Goal: Register for event/course

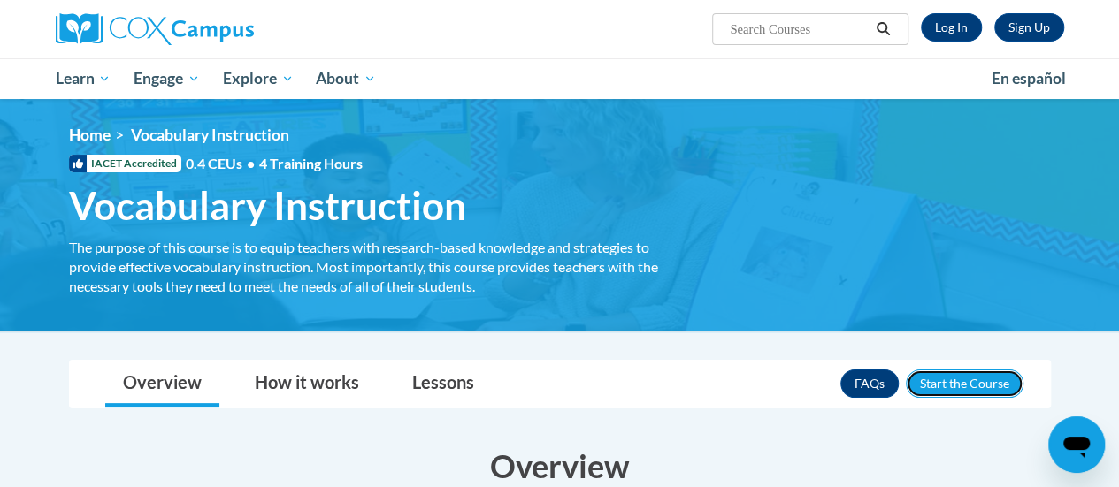
click at [927, 388] on button "Enroll" at bounding box center [965, 384] width 118 height 28
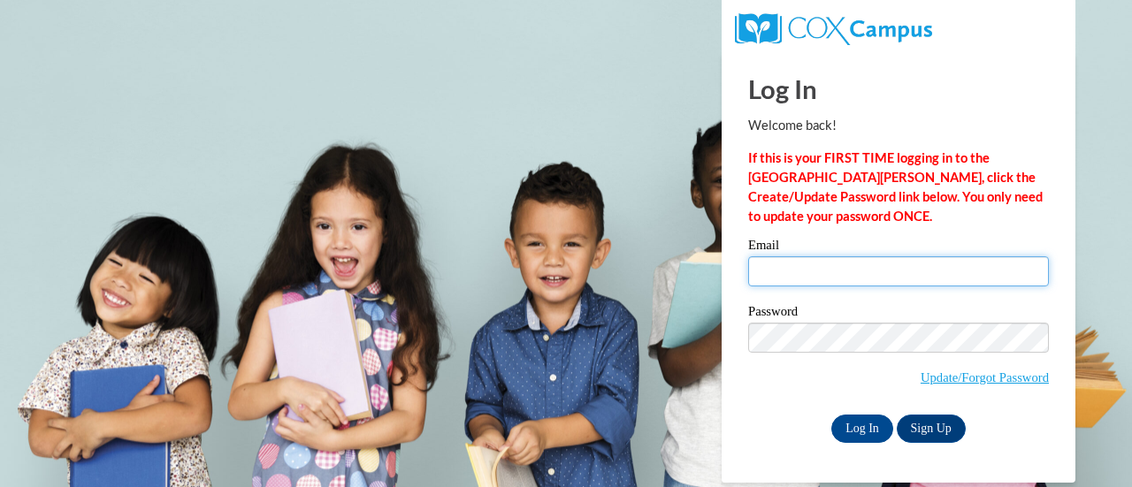
click at [835, 280] on input "Email" at bounding box center [898, 271] width 301 height 30
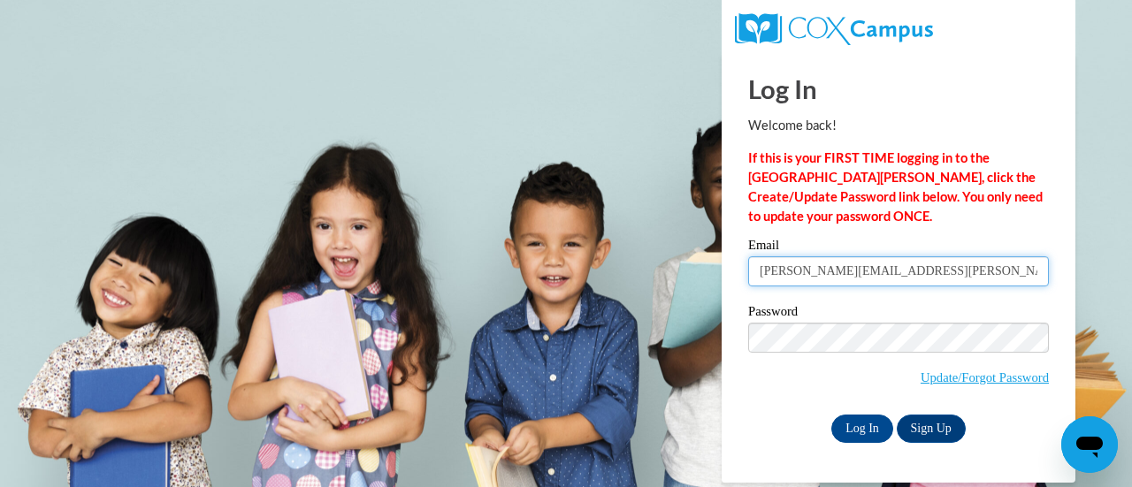
type input "meredith.johnston@hallco.org"
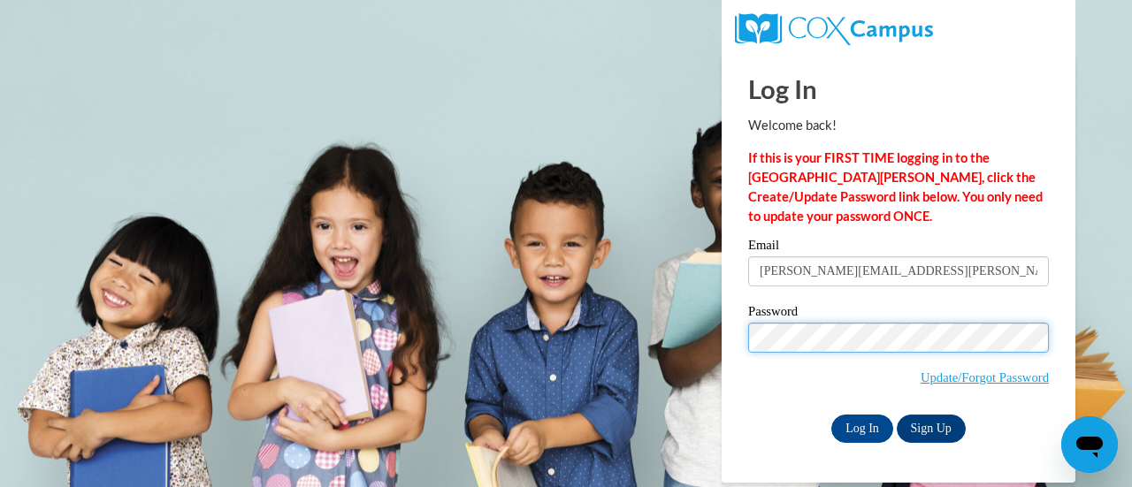
click at [831, 415] on input "Log In" at bounding box center [862, 429] width 62 height 28
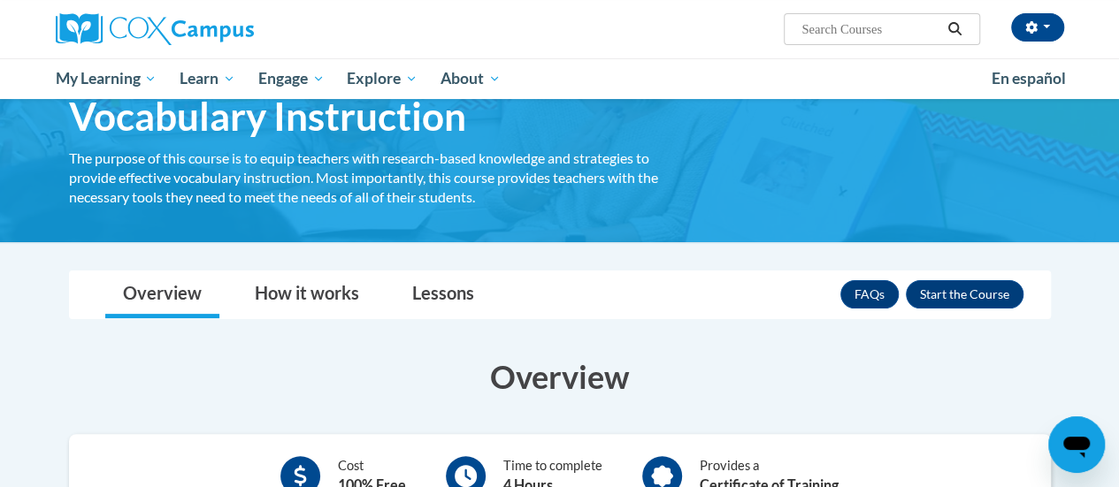
scroll to position [90, 0]
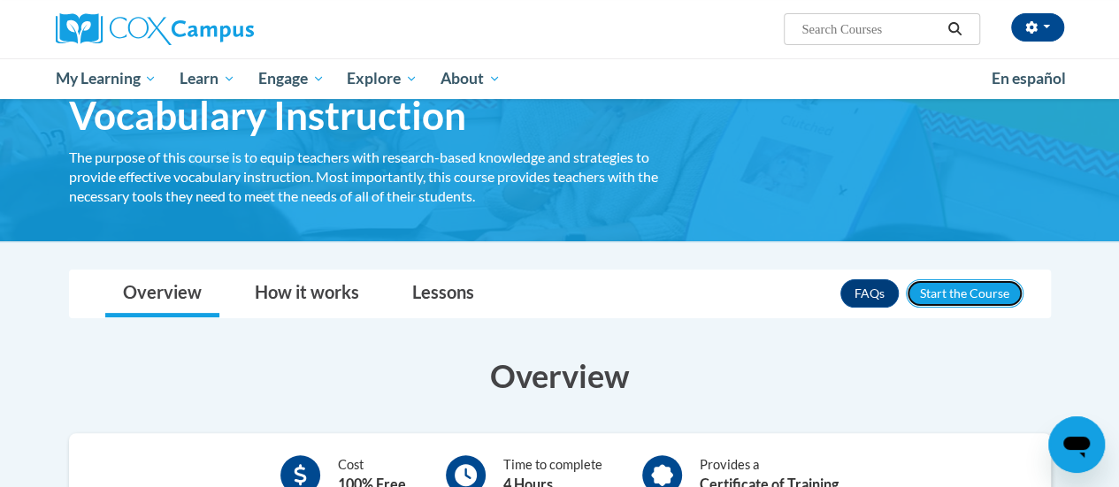
click at [994, 295] on button "Enroll" at bounding box center [965, 293] width 118 height 28
